Goal: Task Accomplishment & Management: Manage account settings

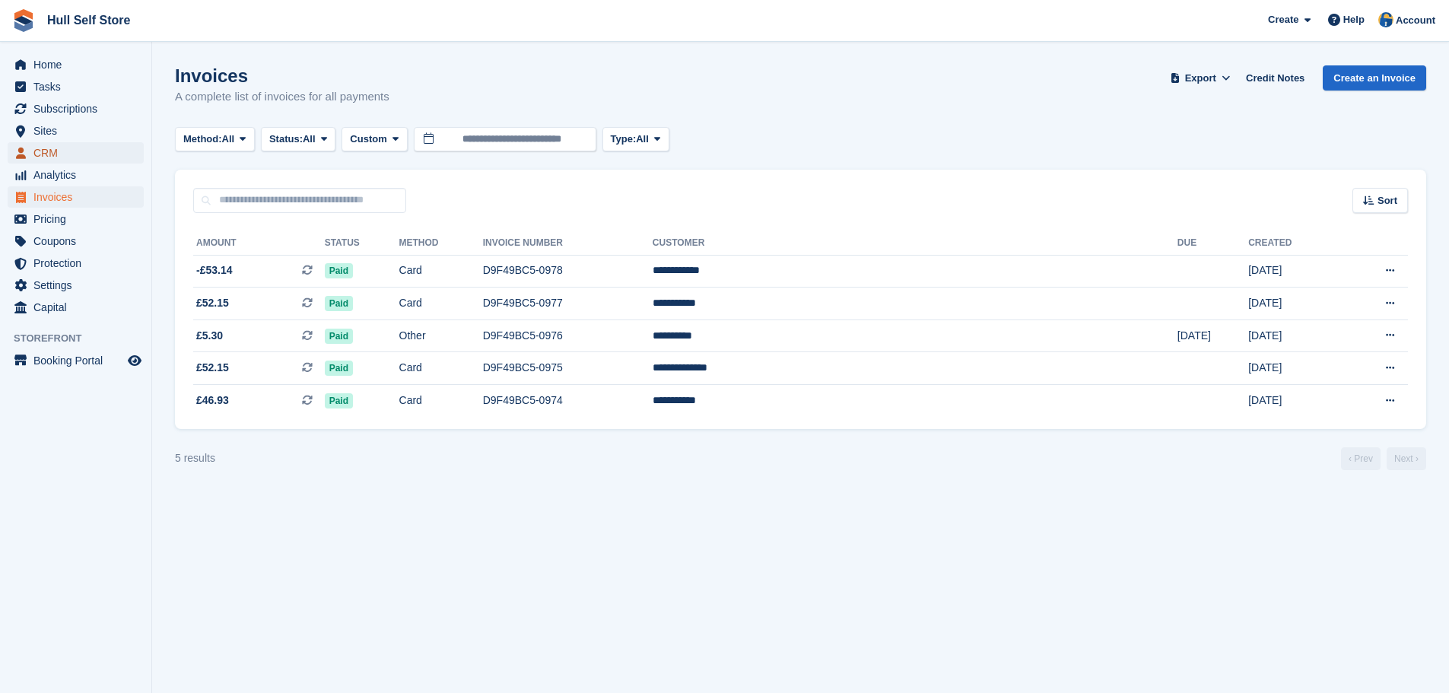
click at [43, 156] on span "CRM" at bounding box center [78, 152] width 91 height 21
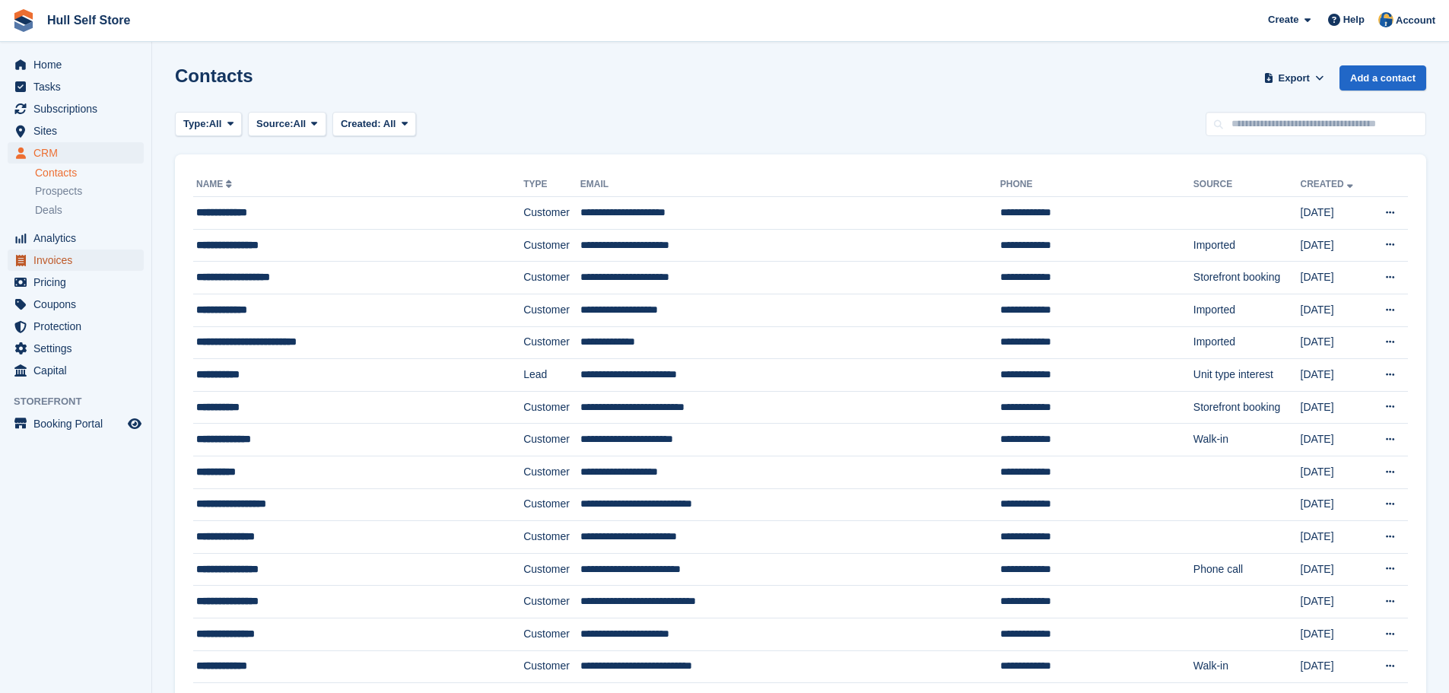
click at [45, 260] on span "Invoices" at bounding box center [78, 259] width 91 height 21
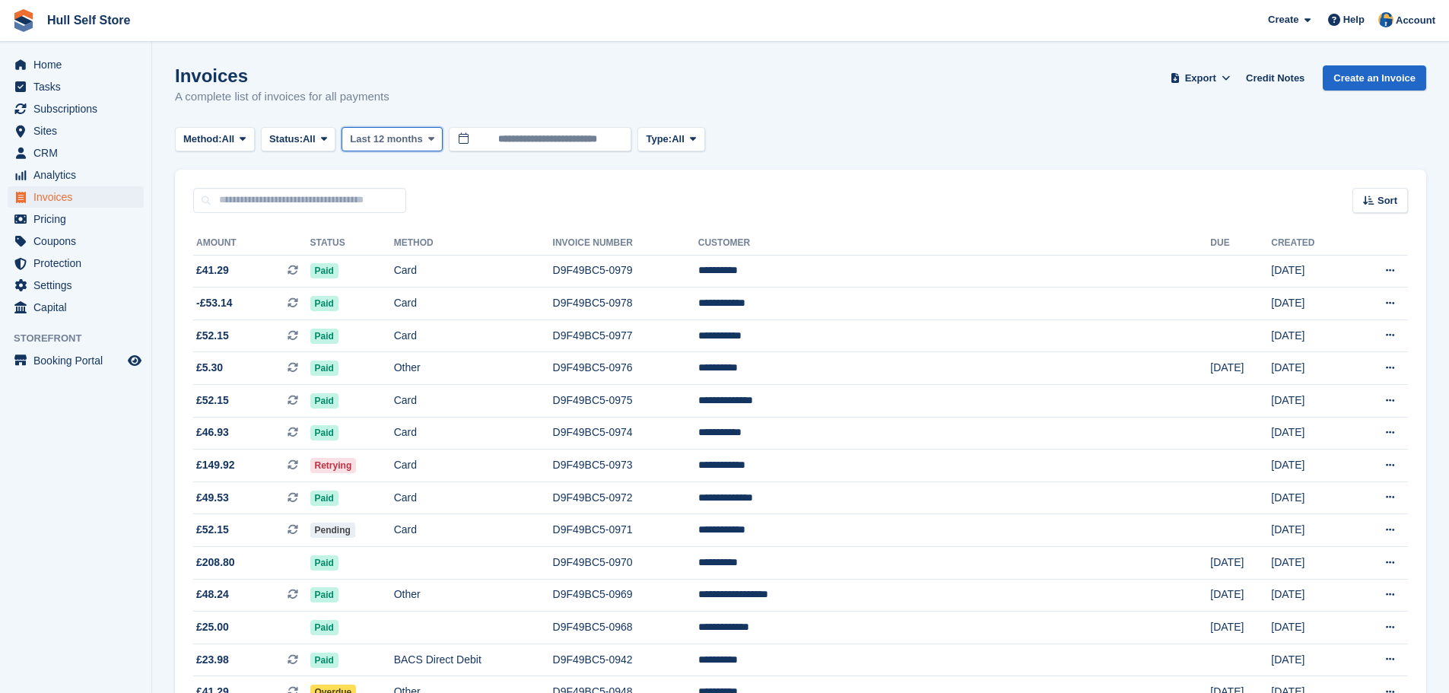
click at [396, 144] on span "Last 12 months" at bounding box center [386, 139] width 72 height 15
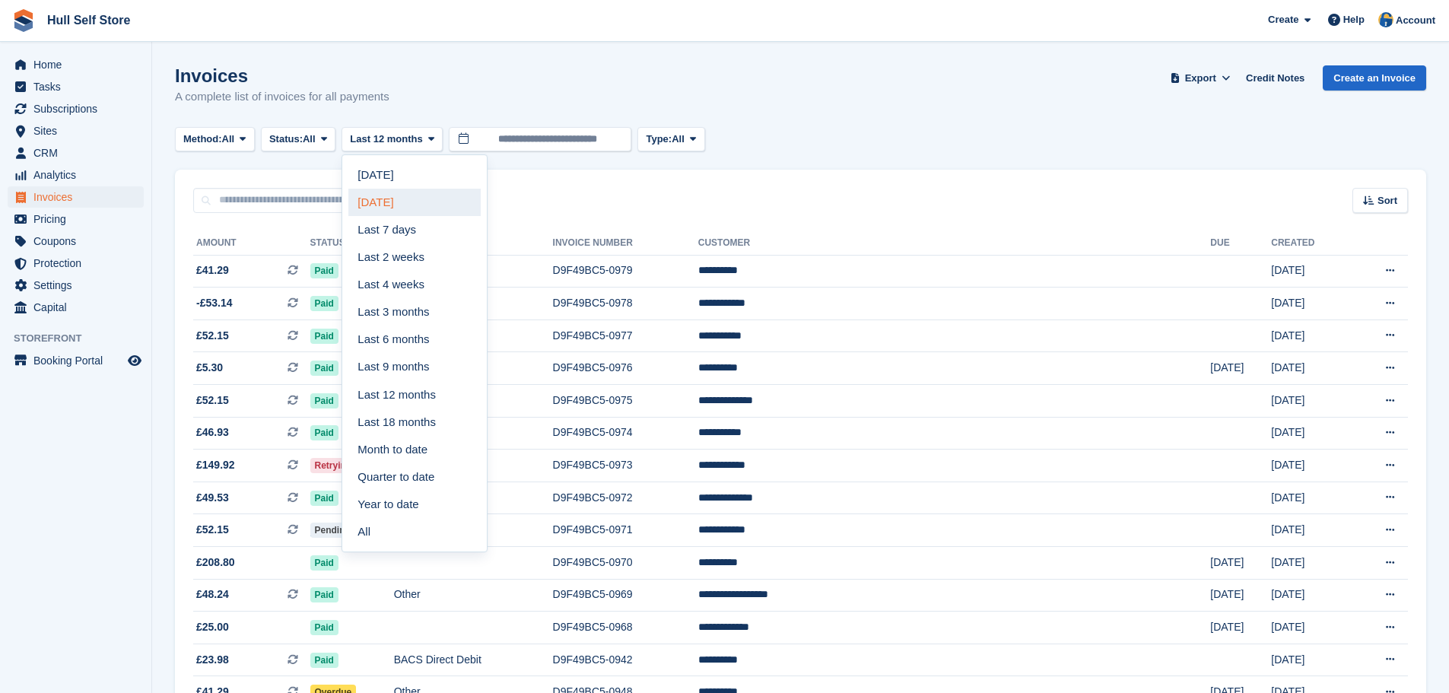
click at [391, 202] on link "[DATE]" at bounding box center [414, 202] width 132 height 27
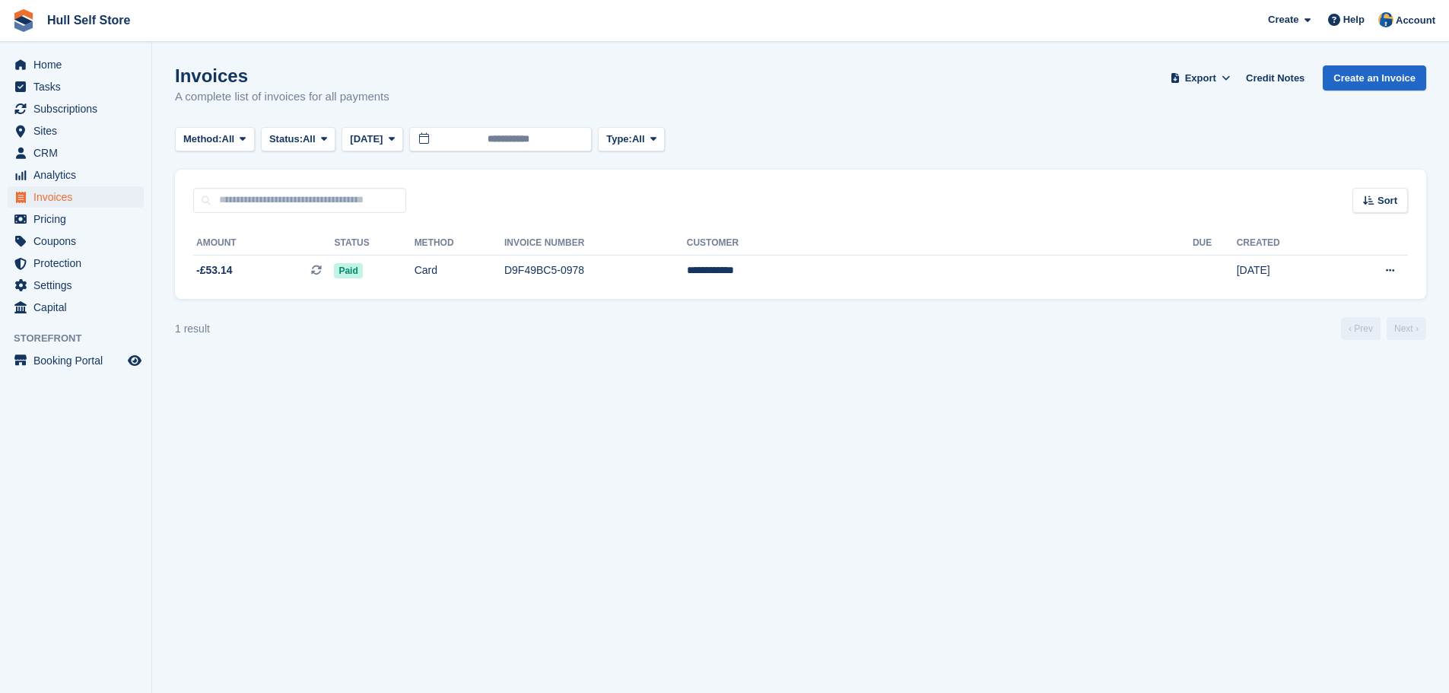
click at [357, 360] on section "Invoices A complete list of invoices for all payments Export Export Invoices Ex…" at bounding box center [800, 346] width 1297 height 693
